Goal: Information Seeking & Learning: Learn about a topic

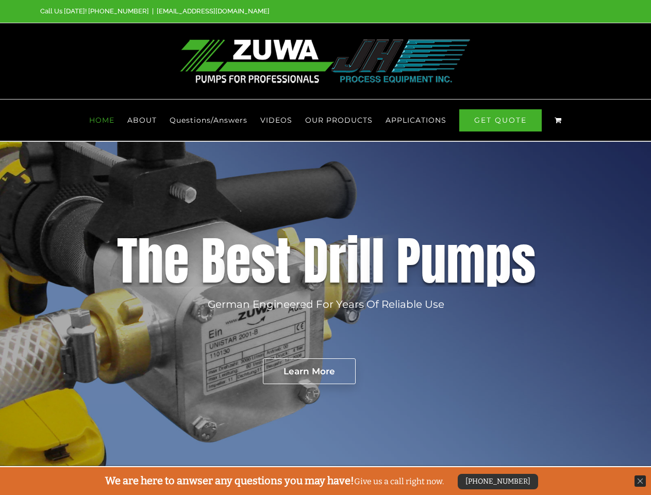
click at [325, 247] on div "D" at bounding box center [315, 261] width 25 height 52
click at [339, 120] on span "OUR PRODUCTS" at bounding box center [338, 119] width 67 height 7
click at [415, 120] on span "APPLICATIONS" at bounding box center [415, 119] width 61 height 7
click at [325, 304] on rs-layer "German Engineered For Years Of Reliable Use" at bounding box center [326, 303] width 236 height 15
click at [309, 371] on rs-layer "Learn More" at bounding box center [309, 371] width 93 height 26
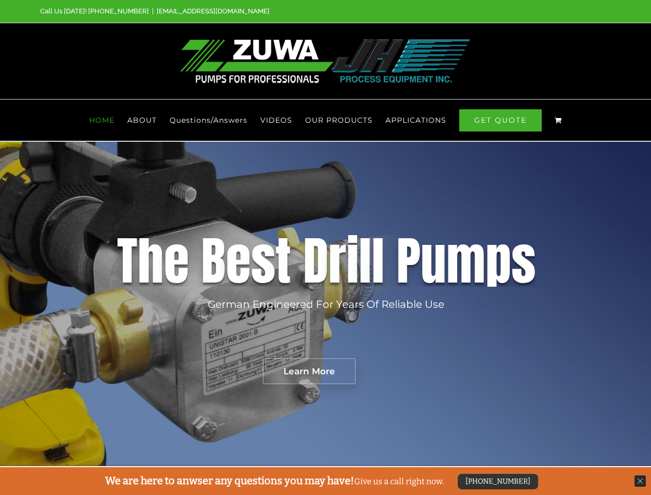
click at [497, 481] on div "[PHONE_NUMBER]" at bounding box center [497, 480] width 80 height 15
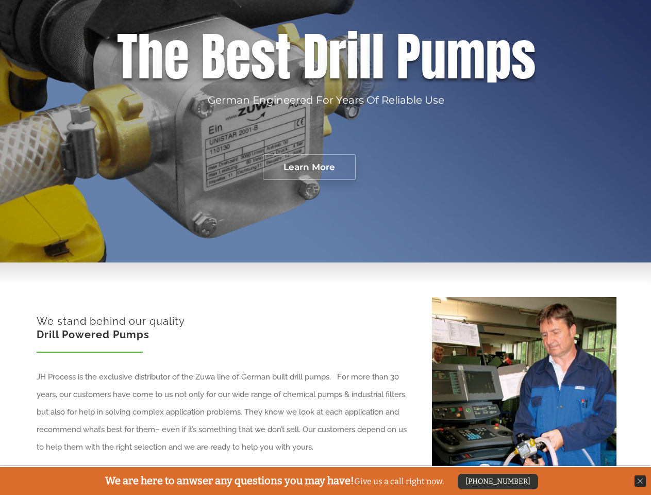
click at [640, 481] on img at bounding box center [639, 480] width 11 height 11
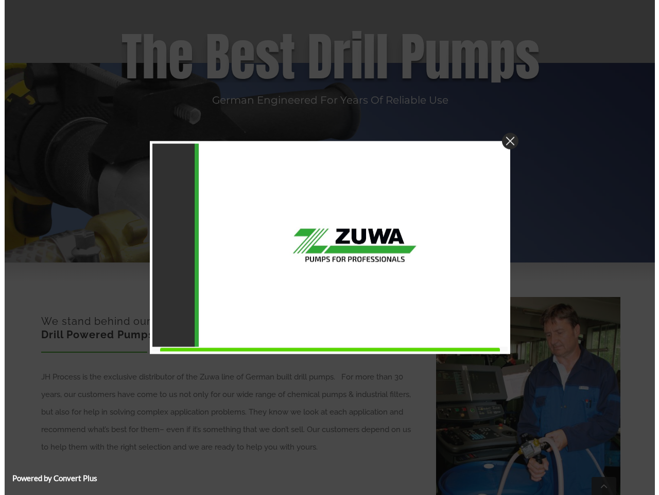
scroll to position [466, 0]
